Goal: Transaction & Acquisition: Purchase product/service

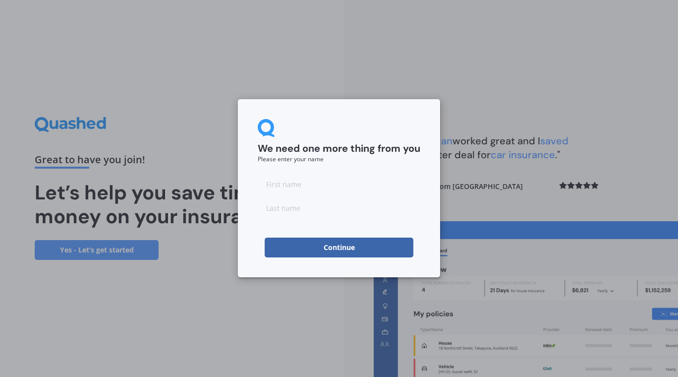
click at [270, 184] on input at bounding box center [339, 184] width 163 height 20
type input "[PERSON_NAME]"
click at [266, 209] on input at bounding box center [339, 208] width 163 height 20
type input "[PERSON_NAME]"
click at [303, 245] on button "Continue" at bounding box center [339, 247] width 149 height 20
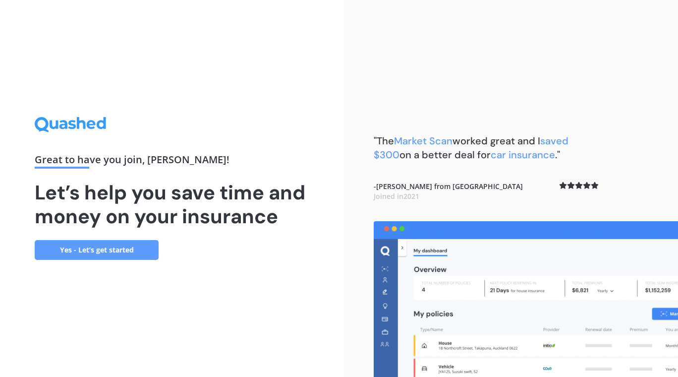
click at [106, 248] on link "Yes - Let’s get started" at bounding box center [97, 250] width 124 height 20
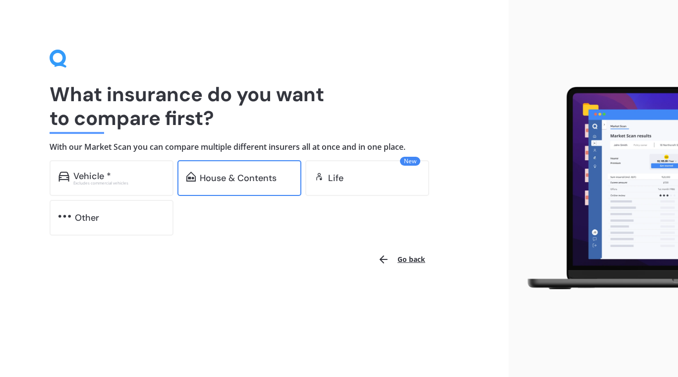
click at [245, 176] on div "House & Contents" at bounding box center [238, 178] width 77 height 10
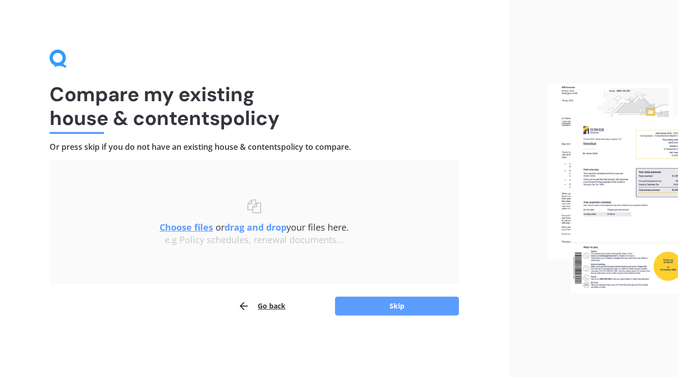
click at [189, 229] on u "Choose files" at bounding box center [187, 227] width 54 height 12
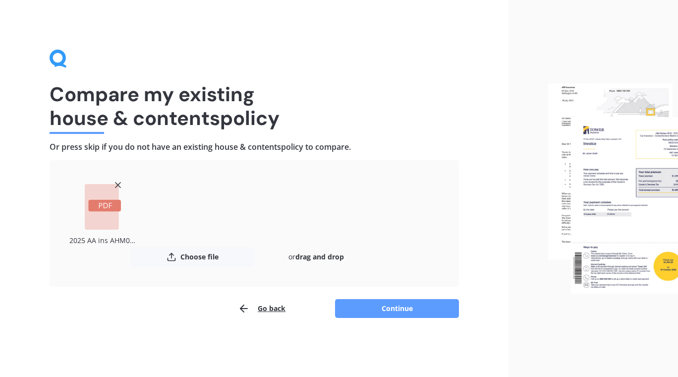
click at [109, 205] on icon at bounding box center [105, 205] width 13 height 5
click at [193, 257] on button "Choose file" at bounding box center [192, 257] width 124 height 20
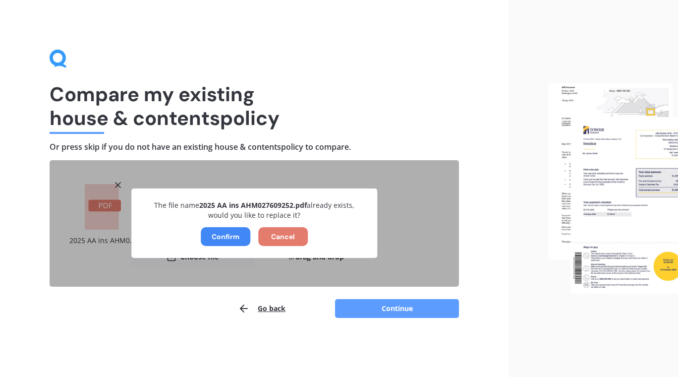
click at [275, 239] on button "Cancel" at bounding box center [283, 236] width 50 height 19
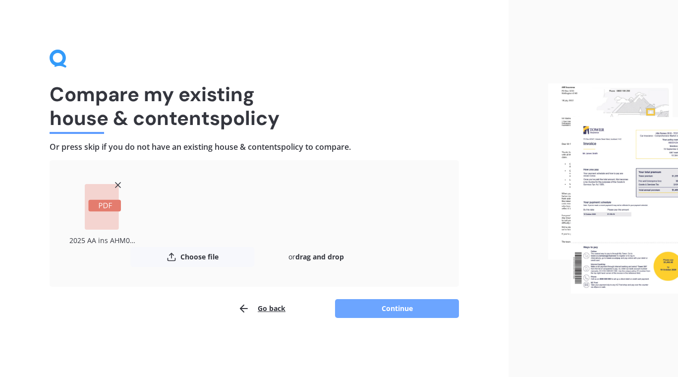
click at [373, 310] on button "Continue" at bounding box center [397, 308] width 124 height 19
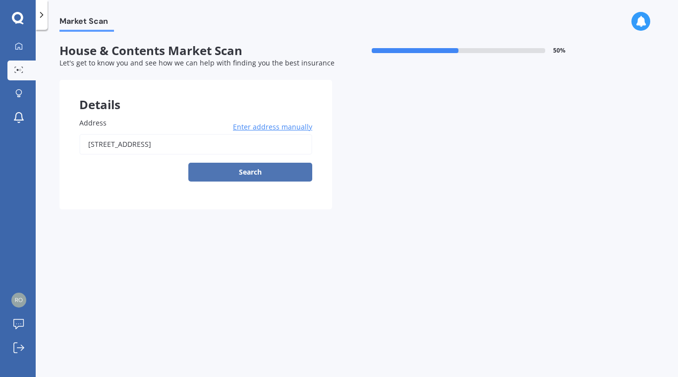
click at [249, 175] on button "Search" at bounding box center [250, 172] width 124 height 19
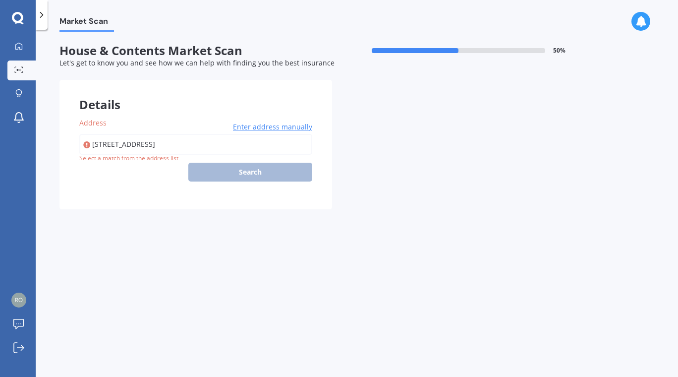
type input "[STREET_ADDRESS]"
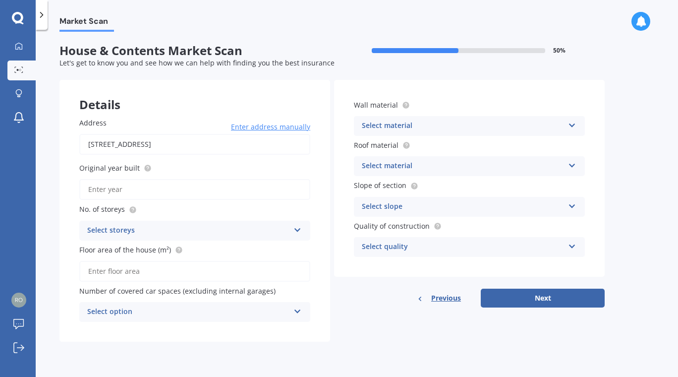
click at [112, 190] on input "Original year built" at bounding box center [194, 189] width 231 height 21
type input "2022"
click at [134, 211] on circle at bounding box center [132, 209] width 6 height 6
click at [300, 231] on icon at bounding box center [297, 227] width 8 height 7
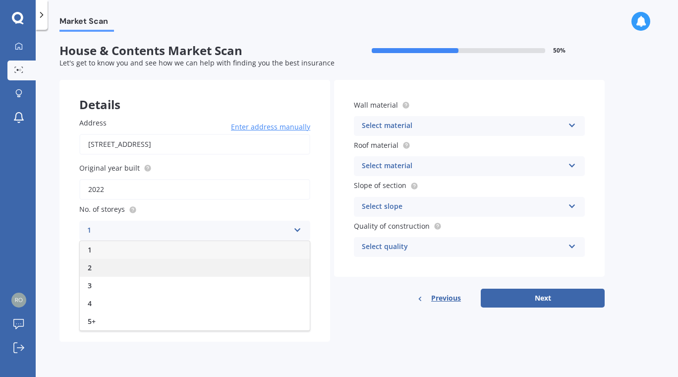
click at [95, 269] on div "2" at bounding box center [195, 268] width 230 height 18
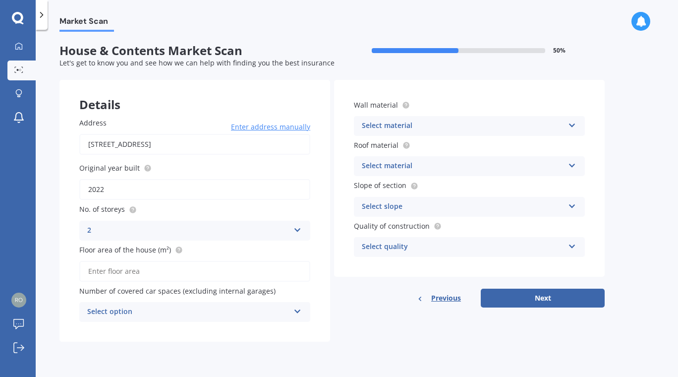
click at [91, 274] on input "Floor area of the house (m²)" at bounding box center [194, 271] width 231 height 21
click at [296, 313] on icon at bounding box center [297, 309] width 8 height 7
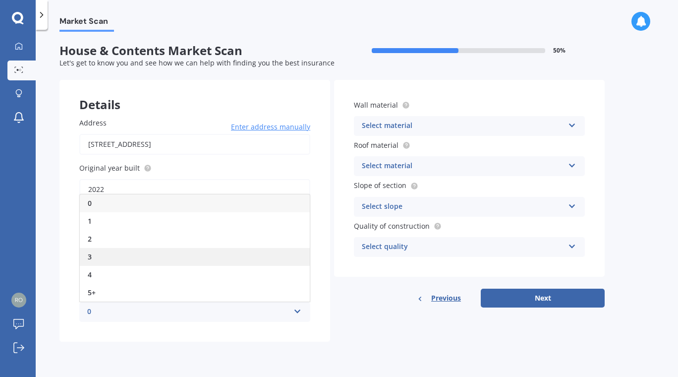
click at [135, 254] on div "3" at bounding box center [195, 257] width 230 height 18
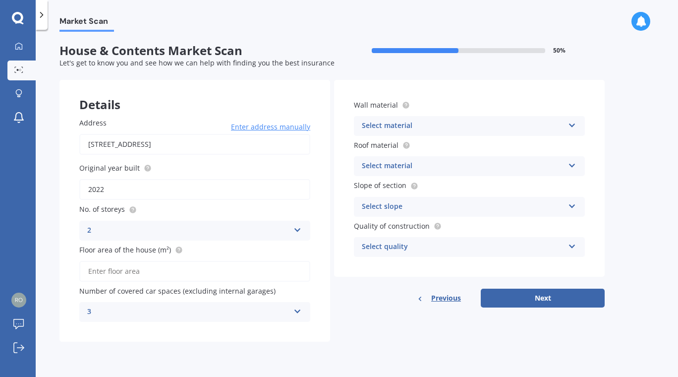
click at [573, 126] on icon at bounding box center [572, 123] width 8 height 7
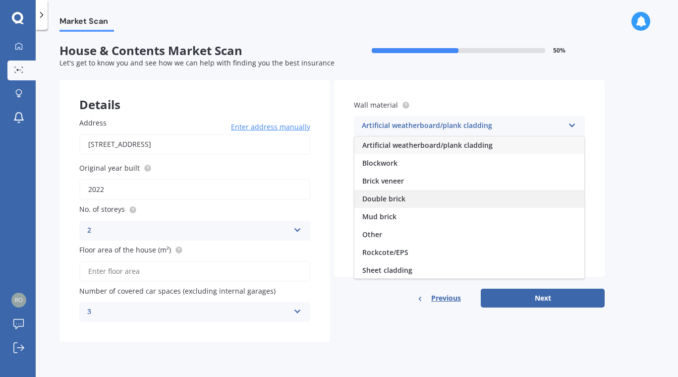
click at [391, 203] on span "Double brick" at bounding box center [383, 198] width 43 height 9
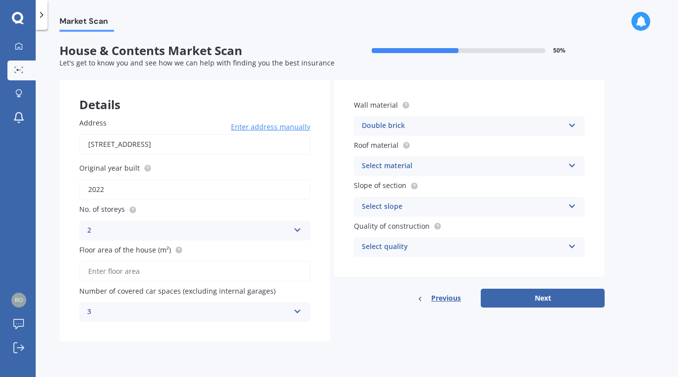
click at [410, 168] on div "Select material" at bounding box center [463, 166] width 202 height 12
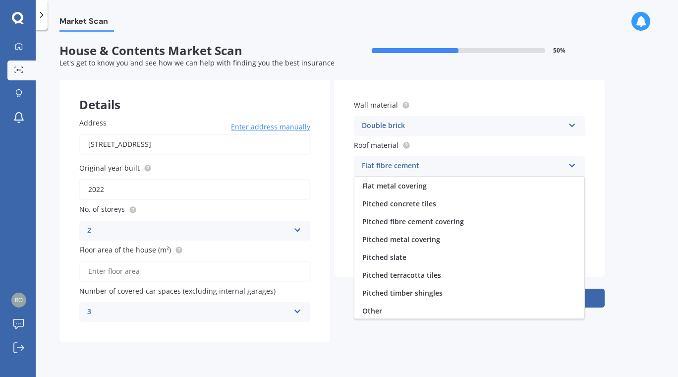
scroll to position [37, 0]
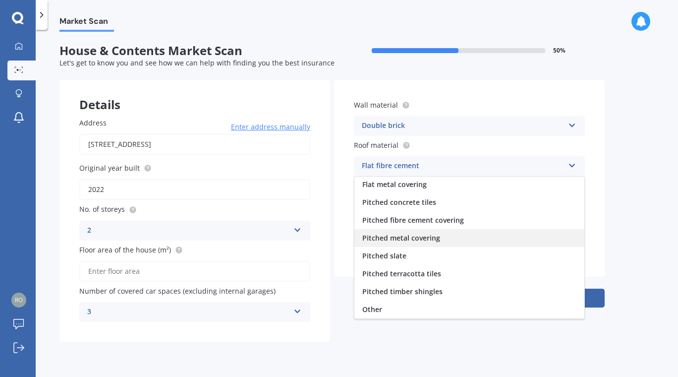
click at [401, 242] on span "Pitched metal covering" at bounding box center [401, 237] width 78 height 9
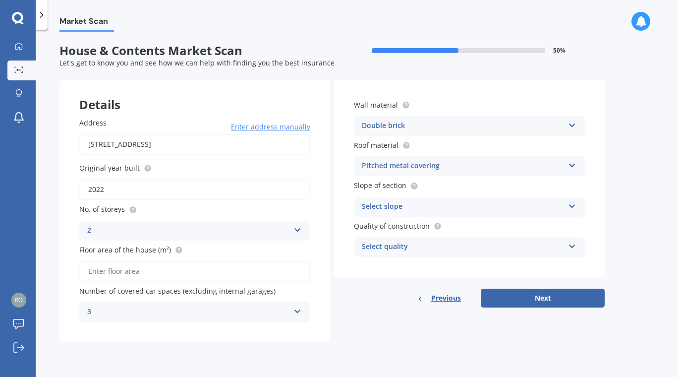
click at [484, 207] on div "Select slope" at bounding box center [463, 207] width 202 height 12
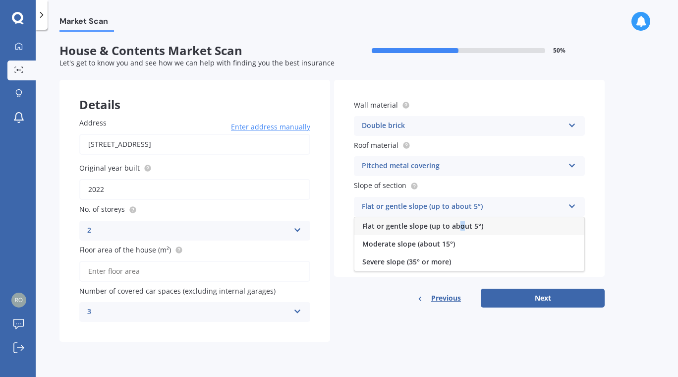
click at [460, 226] on span "Flat or gentle slope (up to about 5°)" at bounding box center [422, 225] width 121 height 9
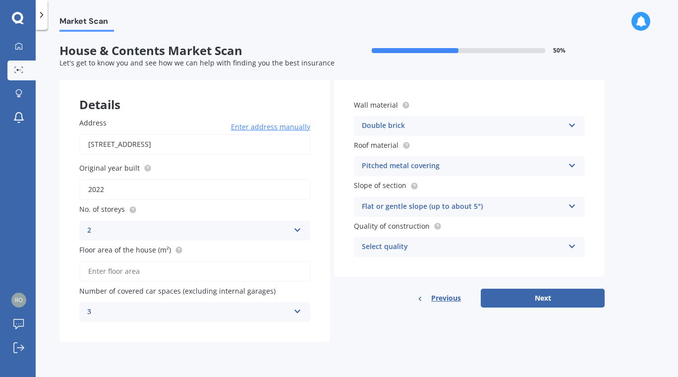
click at [473, 250] on div "Select quality" at bounding box center [463, 247] width 202 height 12
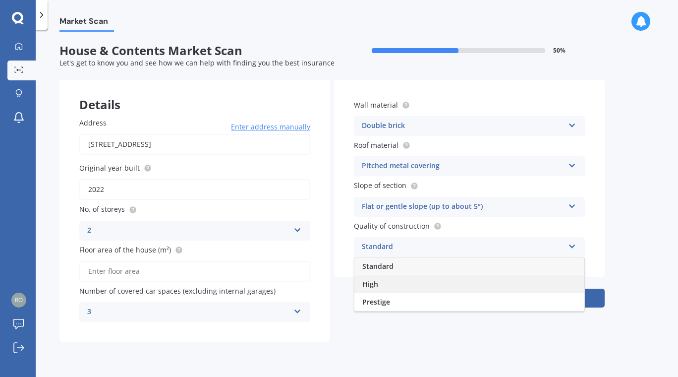
click at [408, 285] on div "High" at bounding box center [469, 284] width 230 height 18
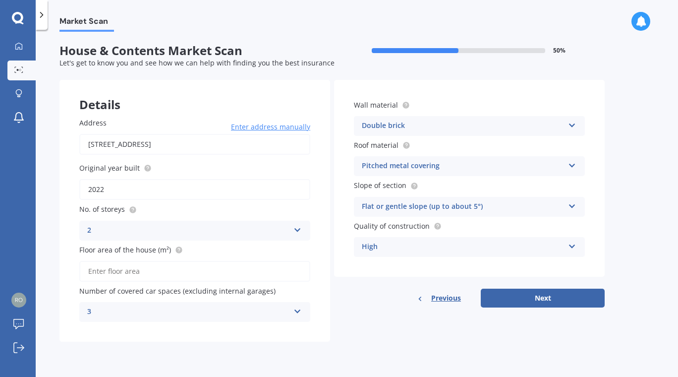
click at [104, 272] on input "Floor area of the house (m²)" at bounding box center [194, 271] width 231 height 21
